Goal: Information Seeking & Learning: Learn about a topic

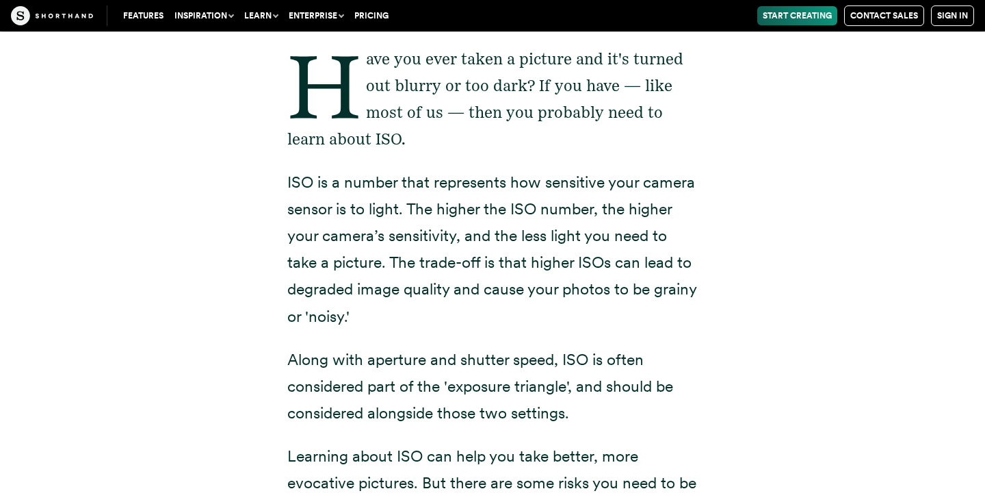
scroll to position [283, 0]
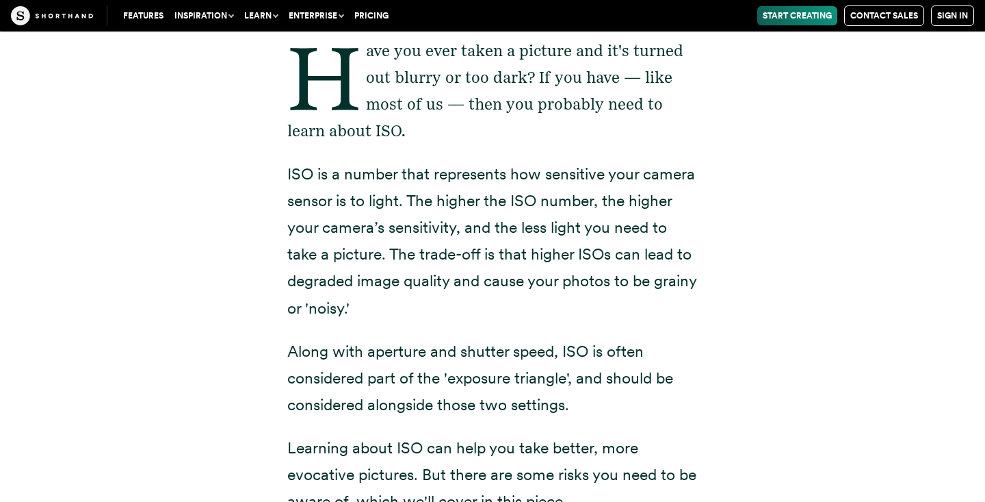
drag, startPoint x: 278, startPoint y: 171, endPoint x: 429, endPoint y: 311, distance: 205.8
click at [429, 311] on div "Have you ever taken a picture and it's turned out blurry or too dark? If you ha…" at bounding box center [492, 456] width 465 height 913
copy p "ISO is a number that represents how sensitive your camera sensor is to light. T…"
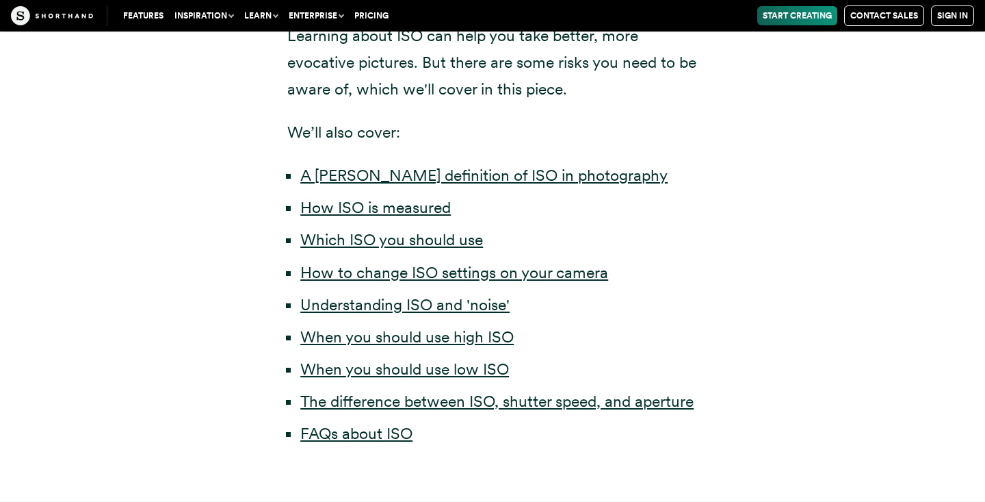
scroll to position [697, 0]
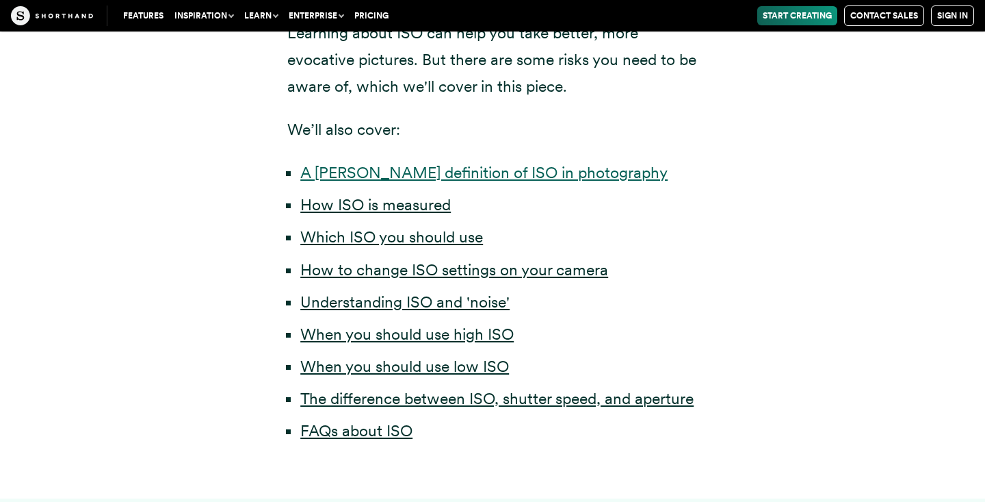
click at [391, 170] on link "A [PERSON_NAME] definition of ISO in photography" at bounding box center [483, 172] width 367 height 19
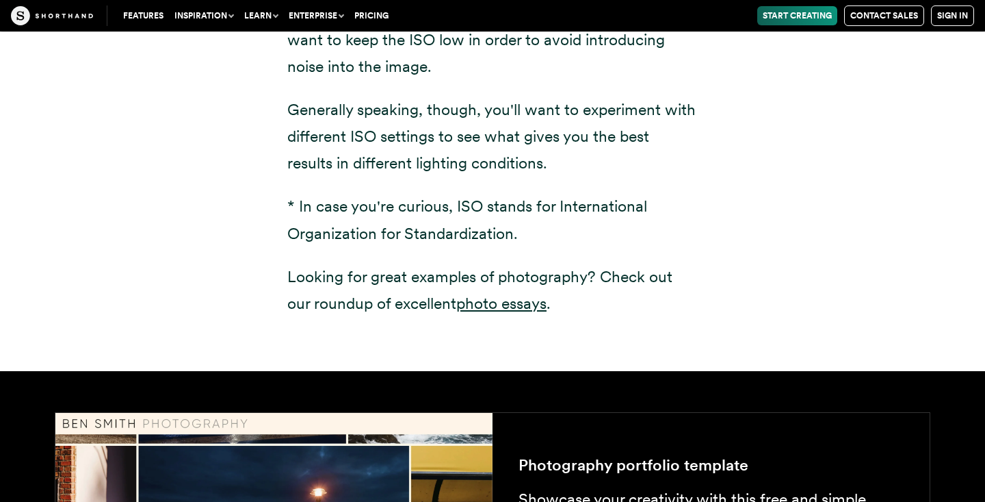
scroll to position [2068, 0]
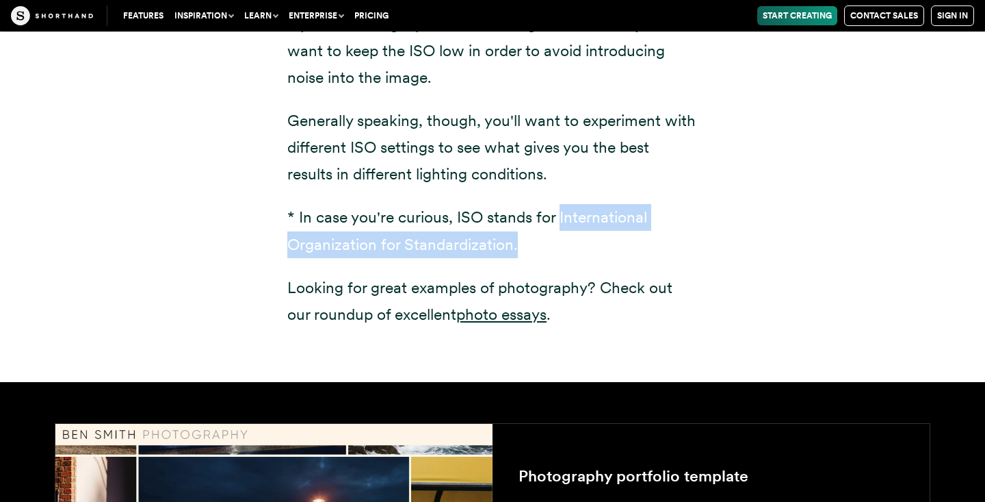
drag, startPoint x: 530, startPoint y: 252, endPoint x: 560, endPoint y: 225, distance: 40.2
click at [560, 225] on p "* In case you're curious, ISO stands for International Organization for Standar…" at bounding box center [492, 230] width 411 height 53
copy p "International Organization for Standardization."
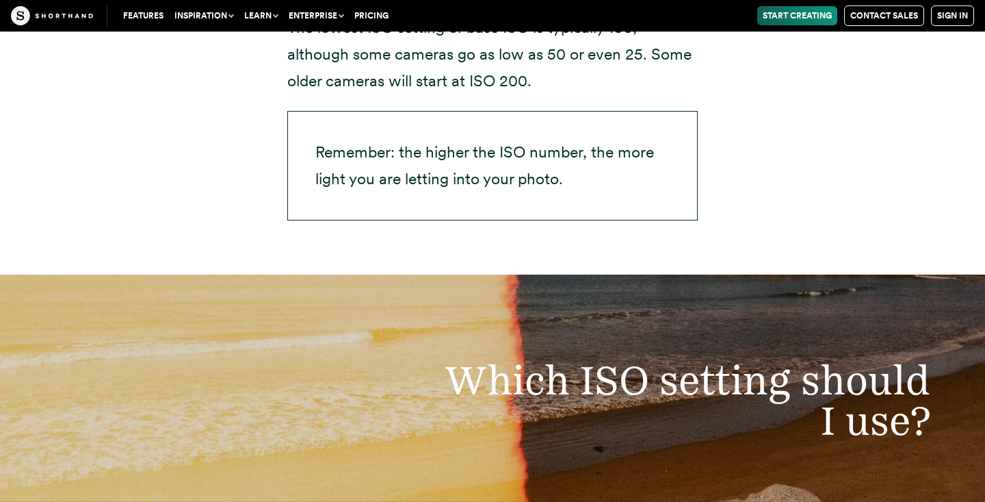
scroll to position [3191, 0]
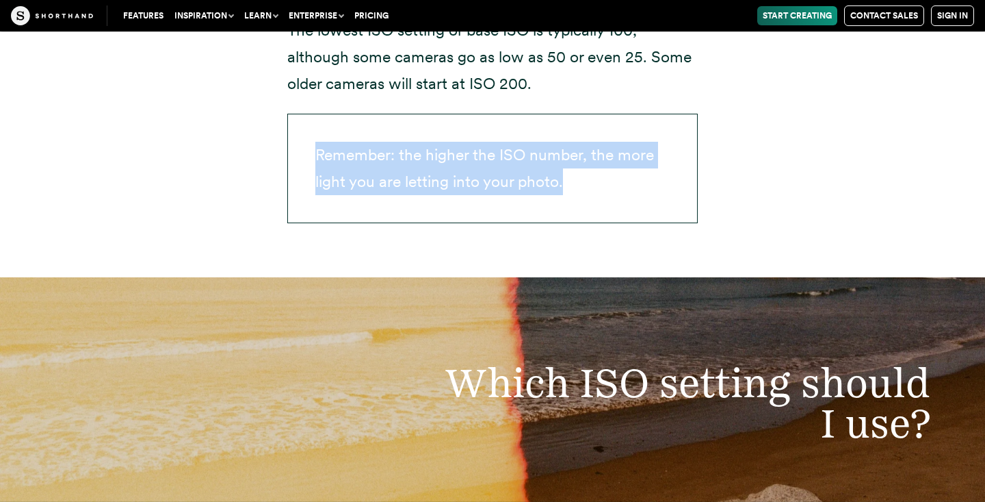
drag, startPoint x: 578, startPoint y: 190, endPoint x: 308, endPoint y: 157, distance: 272.3
click at [308, 157] on p "Remember: the higher the ISO number, the more light you are letting into your p…" at bounding box center [492, 168] width 411 height 109
copy p "Remember: the higher the ISO number, the more light you are letting into your p…"
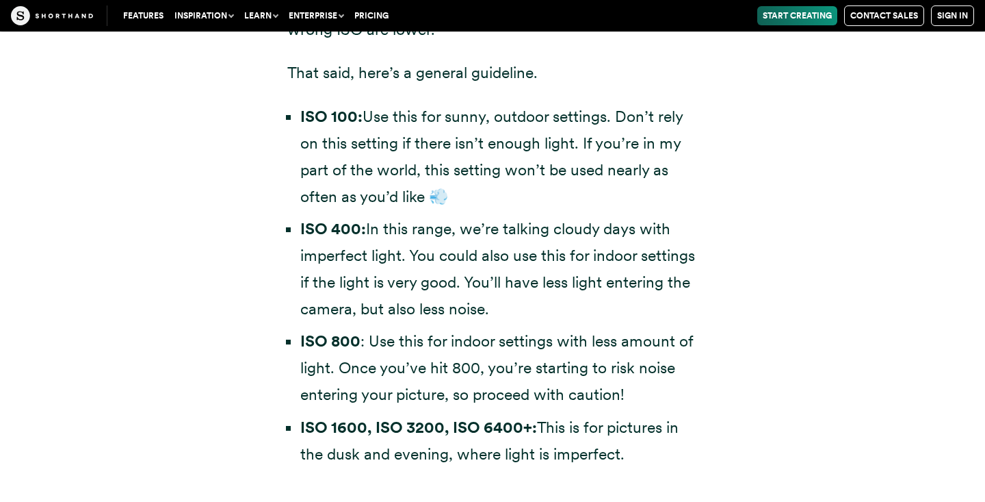
scroll to position [3886, 0]
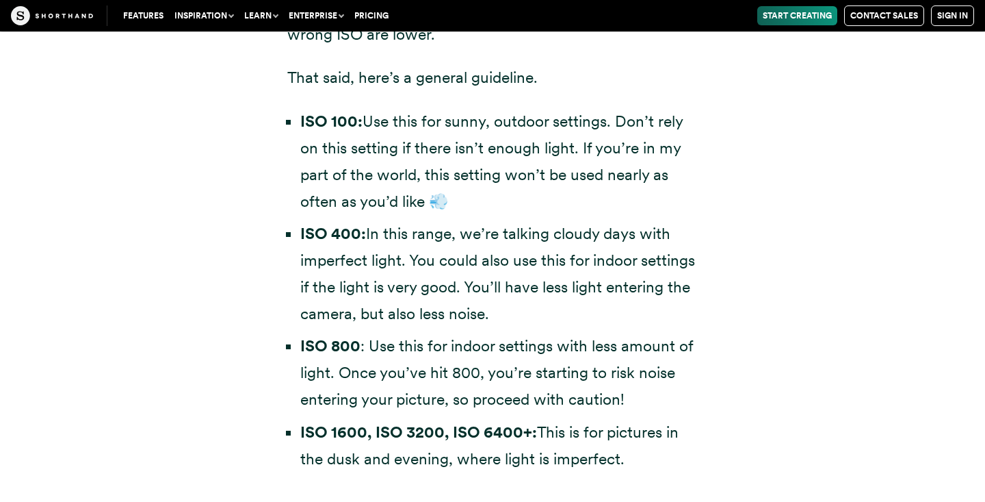
drag, startPoint x: 281, startPoint y: 122, endPoint x: 645, endPoint y: 464, distance: 500.1
click at [645, 464] on div "It’s hard to give general advice, especially as camera technology improves. Not…" at bounding box center [492, 180] width 465 height 692
copy ul "ISO 100: Use this for sunny, outdoor settings. Don’t rely on this setting if th…"
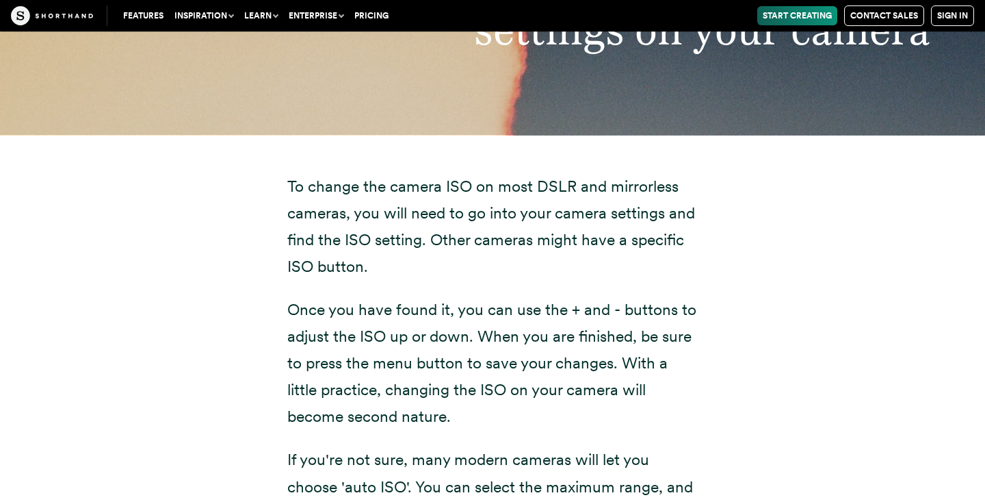
click at [728, 220] on div "To change the camera ISO on most DSLR and mirrorless cameras, you will need to …" at bounding box center [492, 371] width 931 height 473
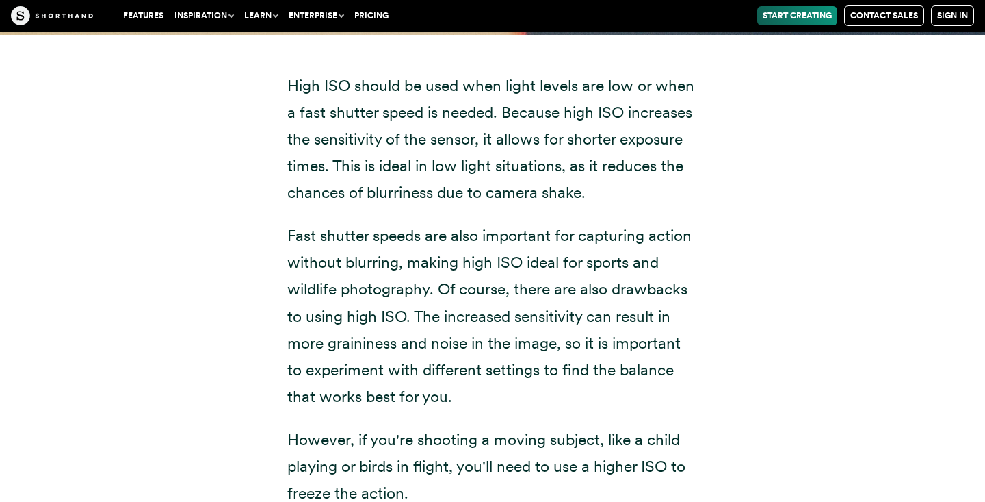
scroll to position [7239, 0]
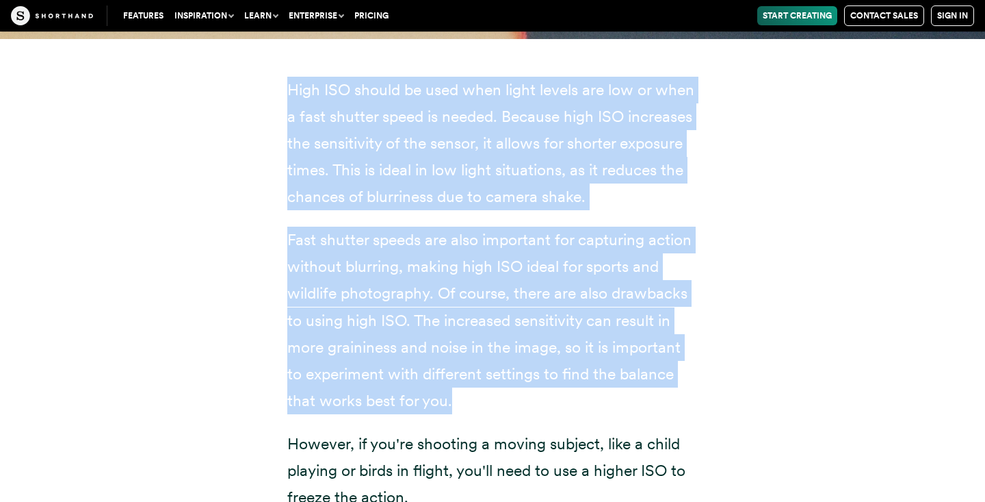
drag, startPoint x: 287, startPoint y: 92, endPoint x: 459, endPoint y: 403, distance: 355.0
click at [459, 403] on div "High ISO should be used when light levels are low or when a fast shutter speed …" at bounding box center [492, 511] width 411 height 869
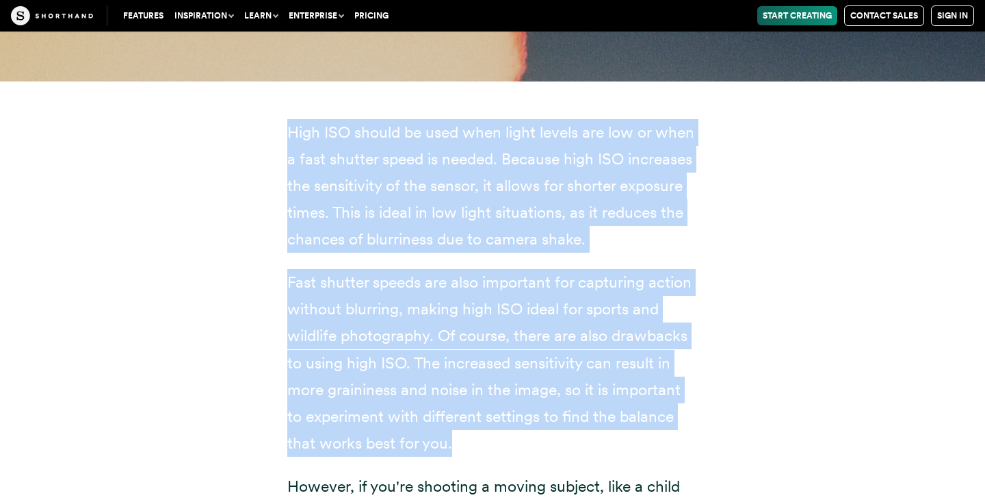
scroll to position [7207, 0]
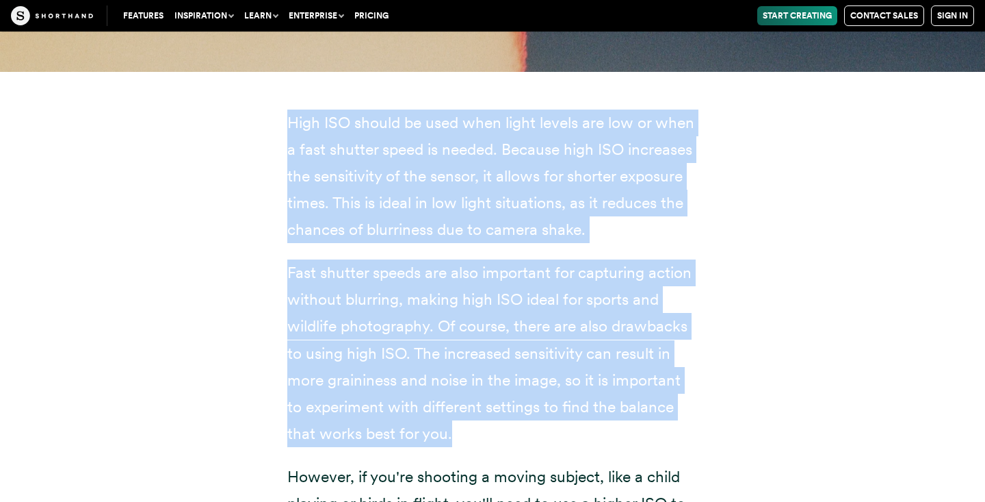
copy div "High ISO should be used when light levels are low or when a fast shutter speed …"
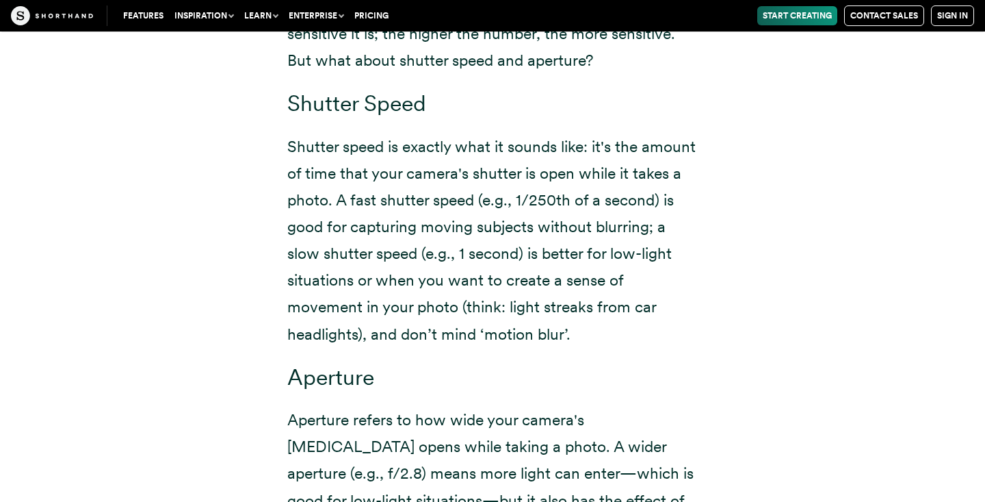
scroll to position [8716, 0]
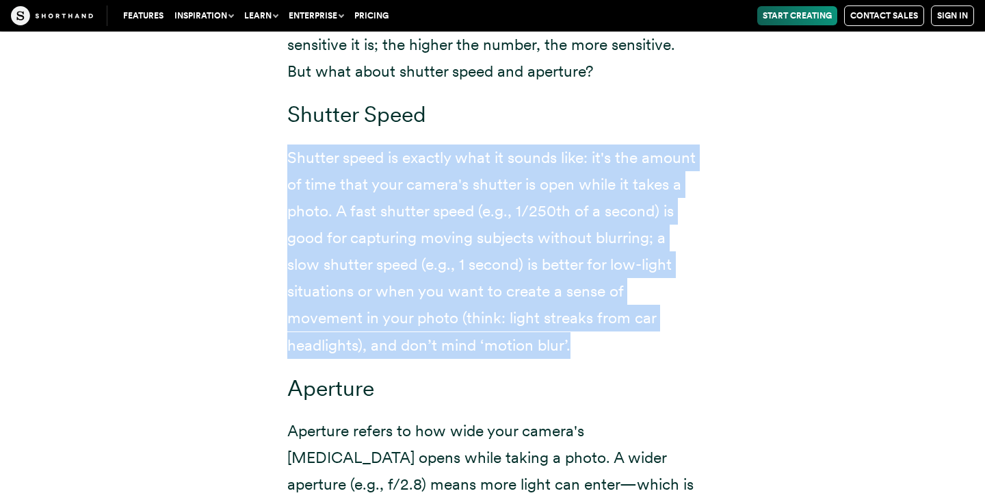
drag, startPoint x: 282, startPoint y: 158, endPoint x: 582, endPoint y: 348, distance: 354.6
click at [582, 348] on div "You might have heard of the 'holy trinity' of photography: ISO, shutter speed, …" at bounding box center [492, 243] width 465 height 939
copy p "Shutter speed is exactly what it sounds like: it's the amount of time that your…"
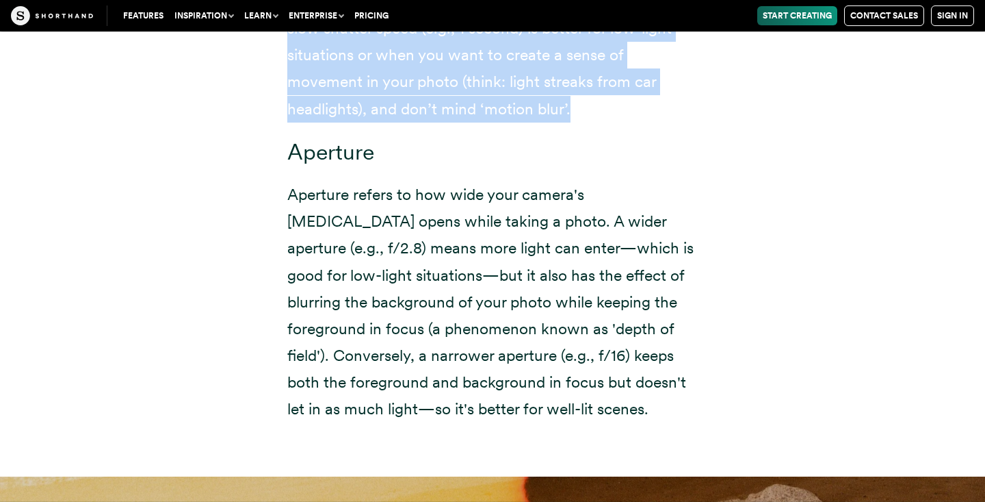
scroll to position [8958, 0]
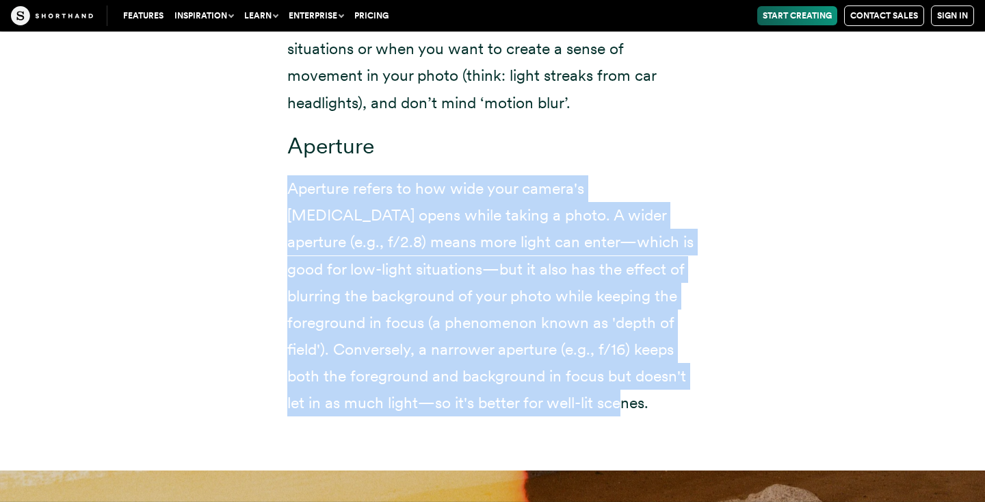
drag, startPoint x: 287, startPoint y: 187, endPoint x: 603, endPoint y: 394, distance: 377.5
click at [603, 394] on p "Aperture refers to how wide your camera's [MEDICAL_DATA] opens while taking a p…" at bounding box center [492, 295] width 411 height 241
copy p "Aperture refers to how wide your camera's [MEDICAL_DATA] opens while taking a p…"
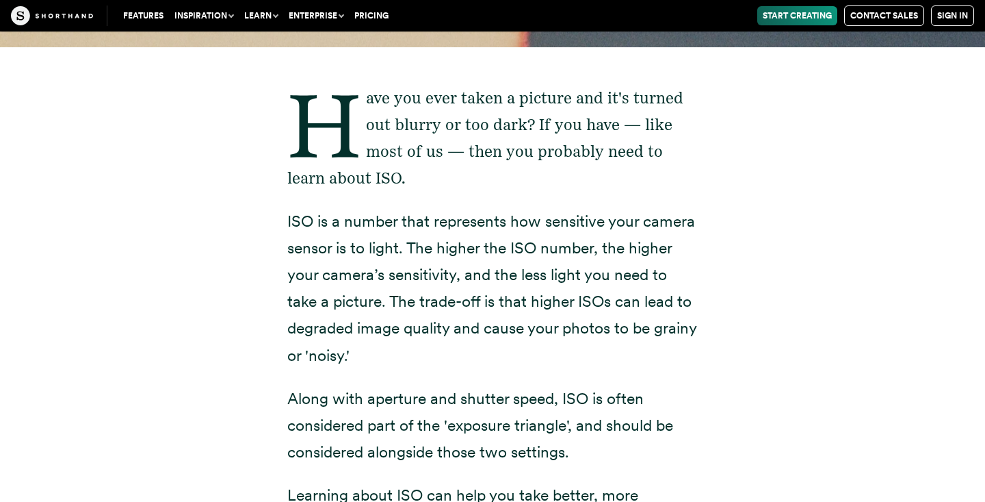
scroll to position [0, 0]
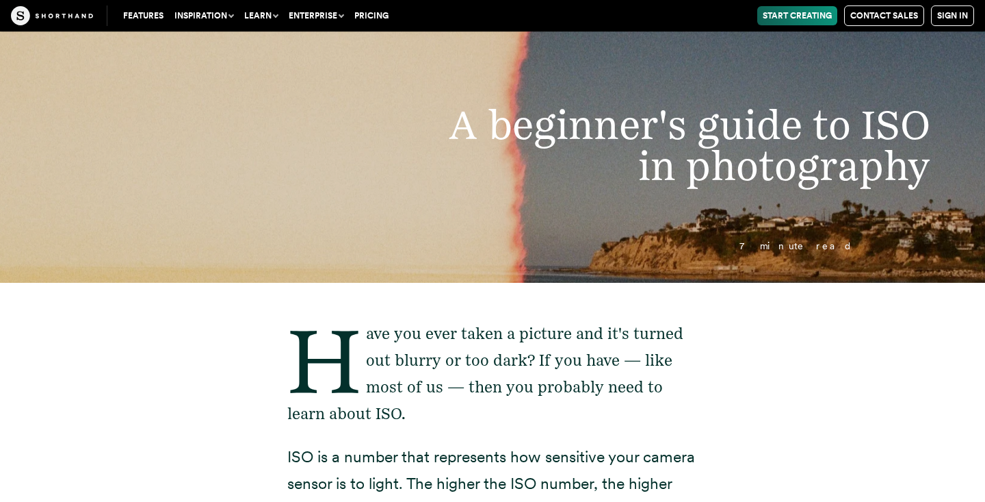
click at [262, 12] on button "Learn" at bounding box center [261, 15] width 44 height 19
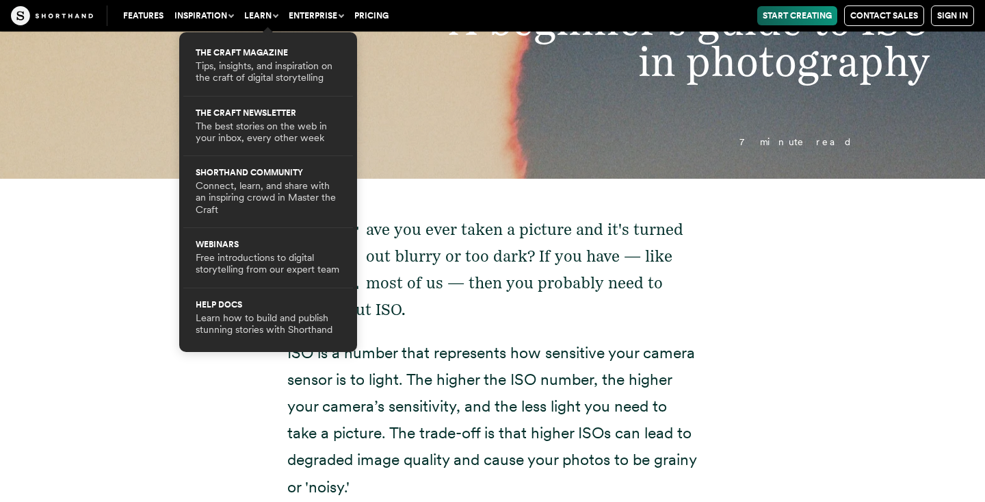
scroll to position [116, 0]
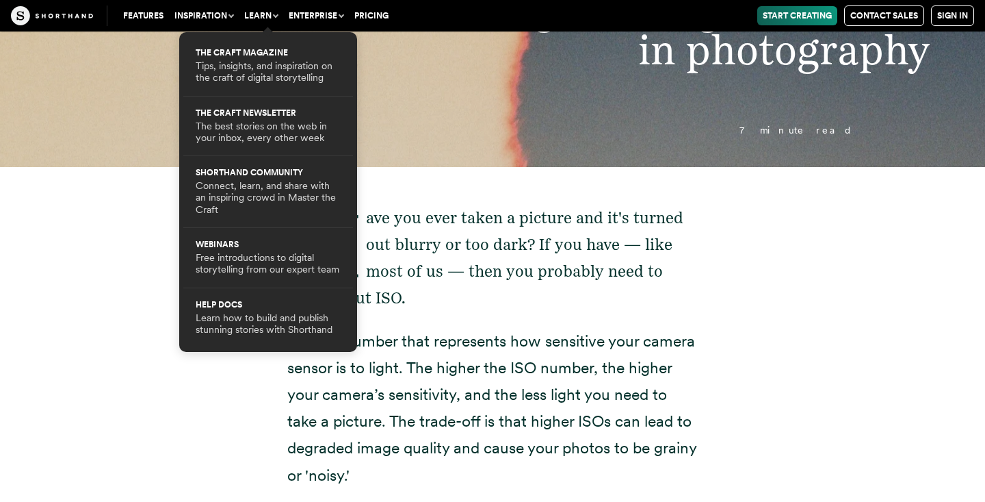
click at [510, 298] on p "Have you ever taken a picture and it's turned out blurry or too dark? If you ha…" at bounding box center [492, 258] width 411 height 107
